Goal: Check status: Check status

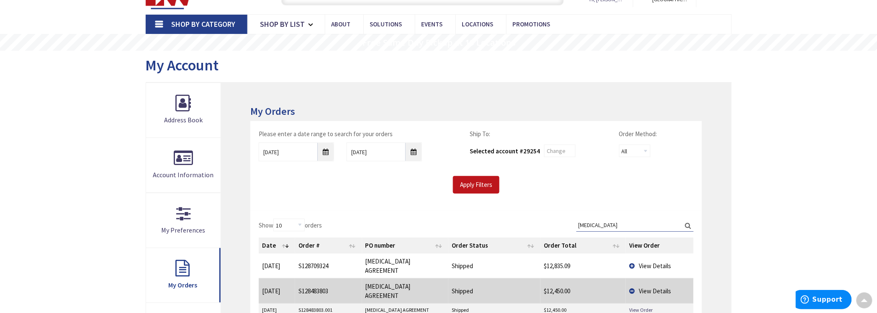
scroll to position [0, 0]
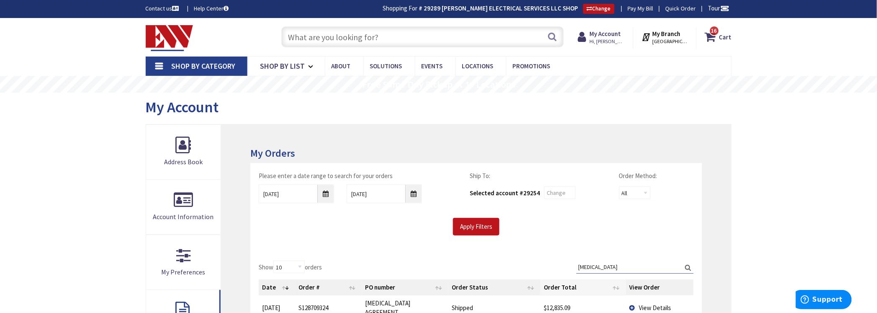
drag, startPoint x: 385, startPoint y: 298, endPoint x: 347, endPoint y: 291, distance: 39.1
click at [323, 191] on input "12/03/2024" at bounding box center [296, 193] width 75 height 19
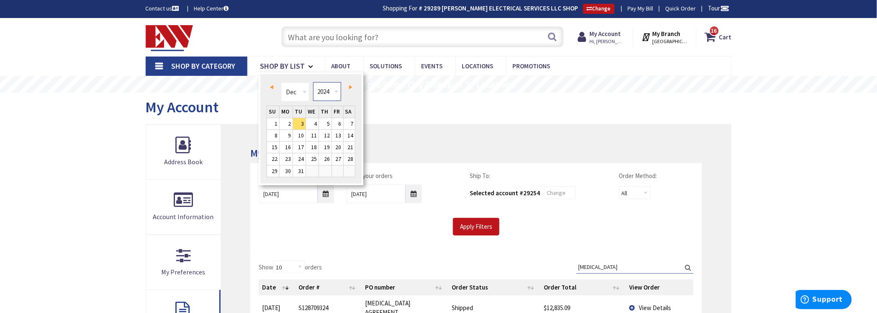
click at [336, 86] on select "1980 1981 1982 1983 1984 1985 1986 1987 1988 1989 1990 1991 1992 1993 1994 1995…" at bounding box center [327, 91] width 28 height 19
click at [336, 121] on link "1" at bounding box center [337, 123] width 11 height 11
type input "12/01/2023"
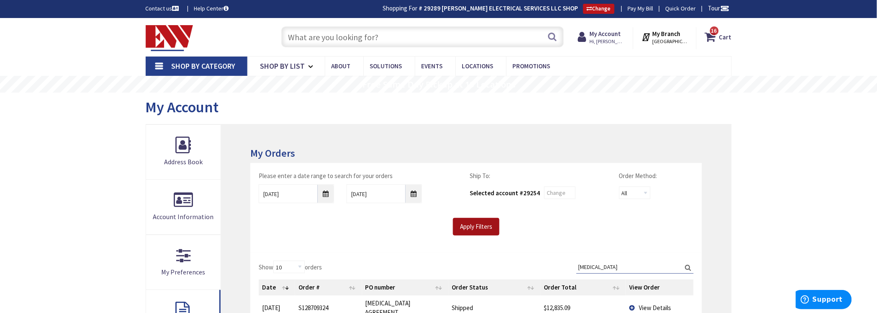
drag, startPoint x: 479, startPoint y: 230, endPoint x: 482, endPoint y: 225, distance: 6.6
click at [480, 227] on input "Apply Filters" at bounding box center [476, 227] width 46 height 18
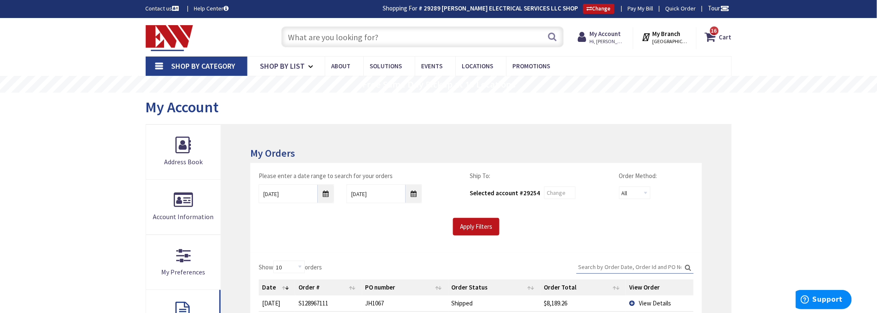
click at [599, 265] on input "Search:" at bounding box center [634, 266] width 117 height 13
type input "s119614376"
click at [321, 185] on input "12/01/2023" at bounding box center [296, 193] width 75 height 19
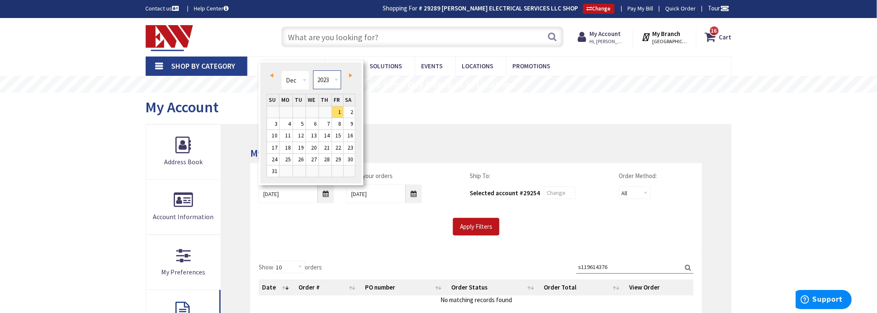
click at [333, 82] on select "1980 1981 1982 1983 1984 1985 1986 1987 1988 1989 1990 1991 1992 1993 1994 1995…" at bounding box center [327, 79] width 28 height 19
type input "11/29/2022"
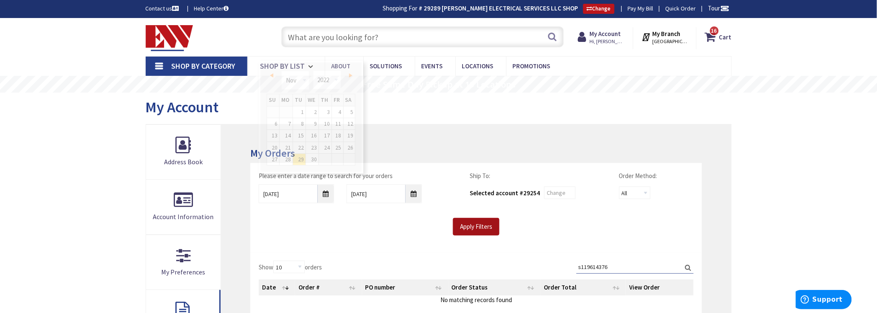
click at [473, 227] on input "Apply Filters" at bounding box center [476, 227] width 46 height 18
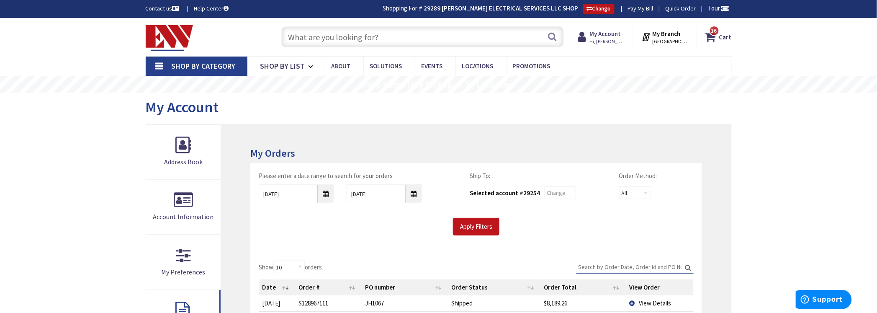
click at [611, 263] on input "Search:" at bounding box center [634, 266] width 117 height 13
type input "s119614376"
